Goal: Find specific page/section: Find specific page/section

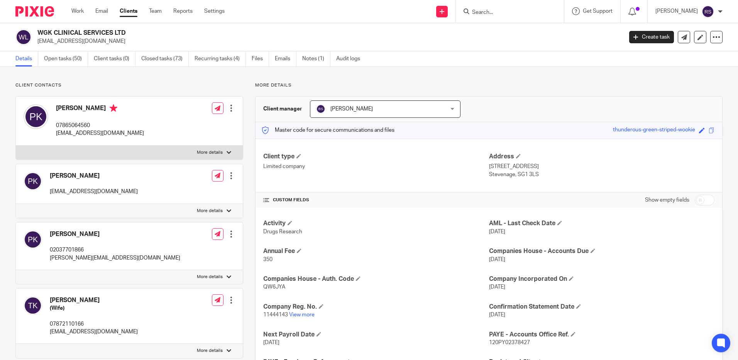
click at [485, 9] on input "Search" at bounding box center [505, 12] width 69 height 7
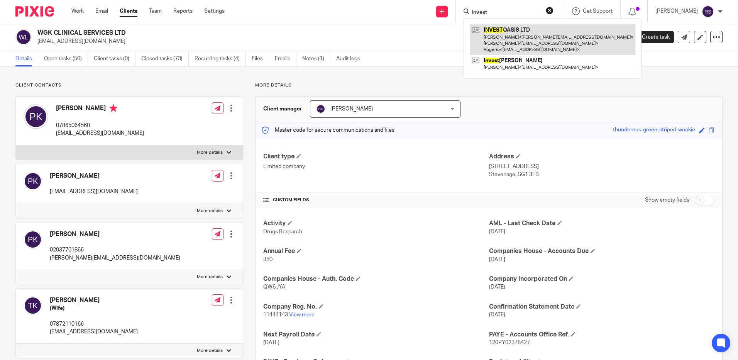
type input "invest"
click at [519, 34] on link at bounding box center [553, 39] width 166 height 30
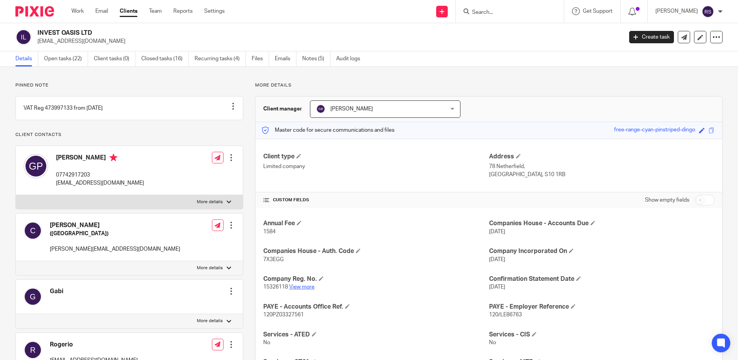
click at [297, 287] on link "View more" at bounding box center [301, 286] width 25 height 5
